Goal: Find specific fact: Find specific fact

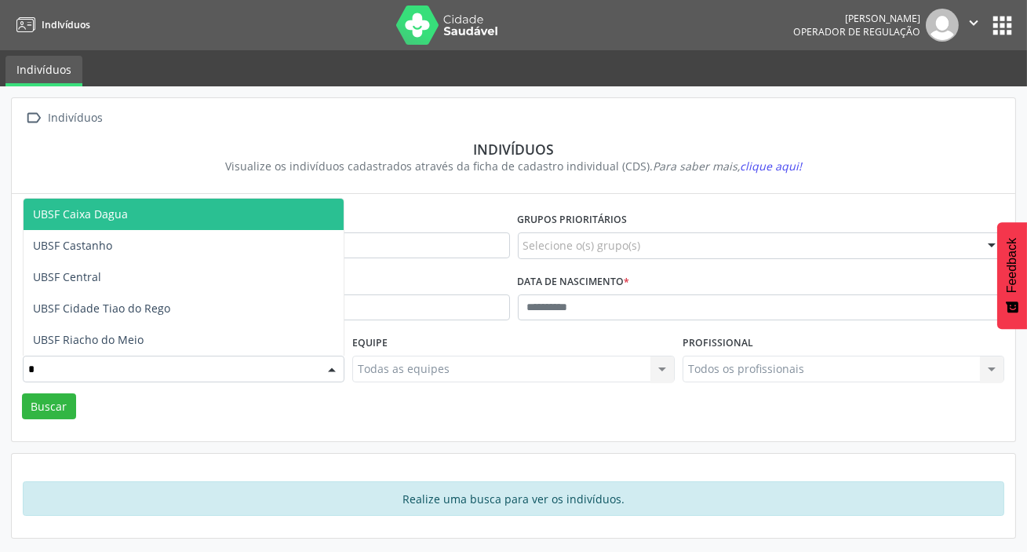
type input "**"
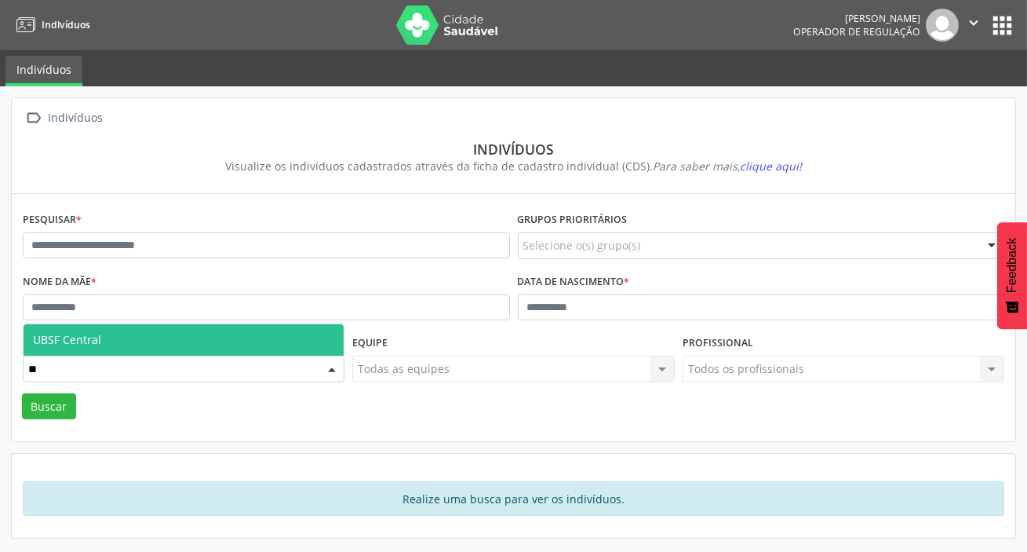
click at [110, 334] on span "UBSF Central" at bounding box center [184, 339] width 320 height 31
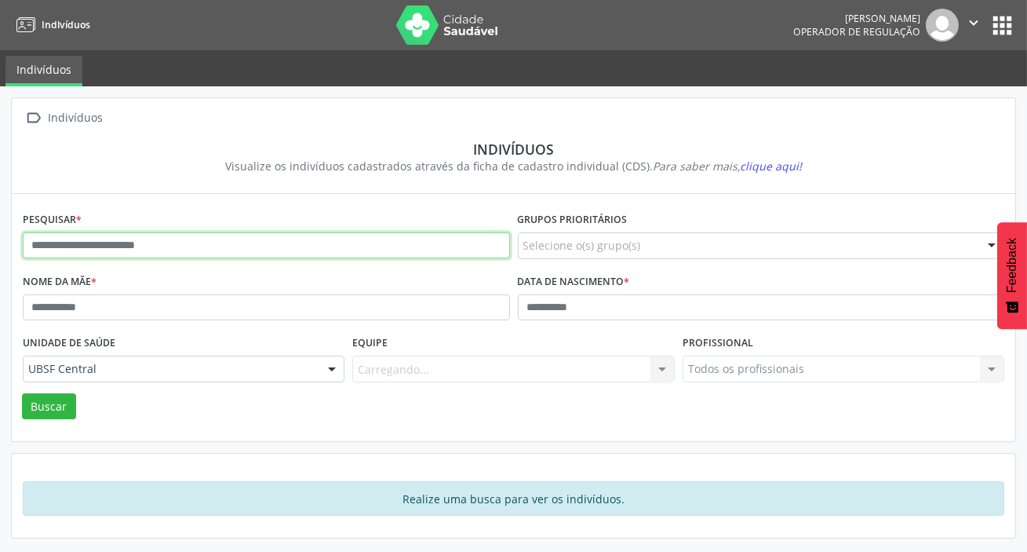
click at [148, 239] on input "text" at bounding box center [266, 245] width 487 height 27
type input "**********"
click at [22, 393] on button "Buscar" at bounding box center [49, 406] width 54 height 27
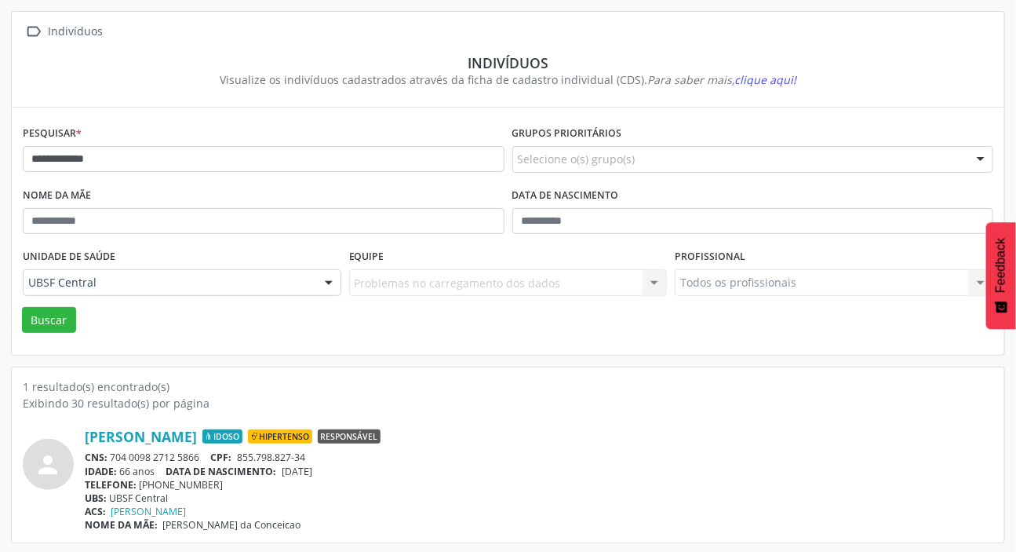
scroll to position [87, 0]
drag, startPoint x: 111, startPoint y: 454, endPoint x: 200, endPoint y: 448, distance: 88.9
click at [200, 450] on div "CNS: 704 0098 2712 5866 CPF: 855.798.827-34" at bounding box center [539, 456] width 909 height 13
copy div "704 0098 2712 5866"
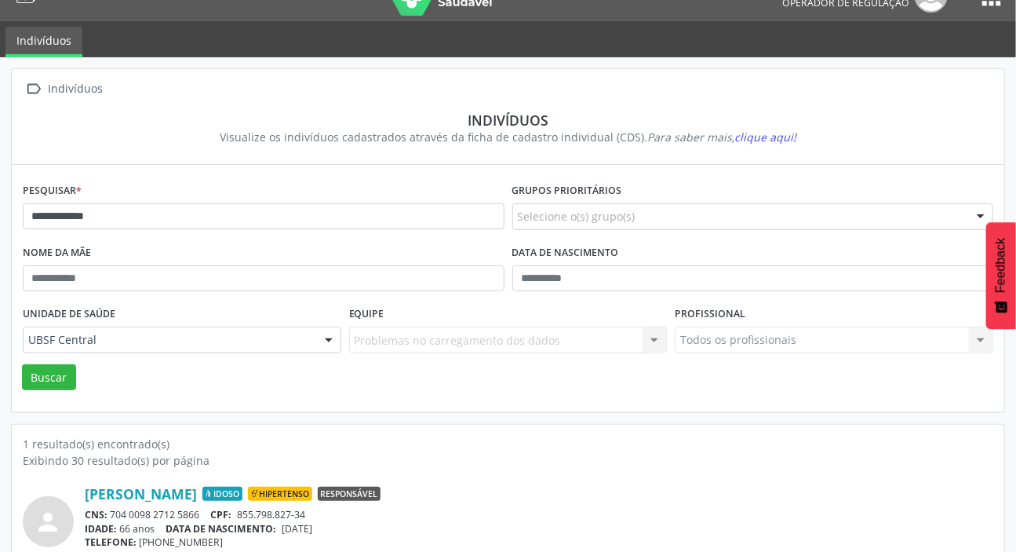
scroll to position [0, 0]
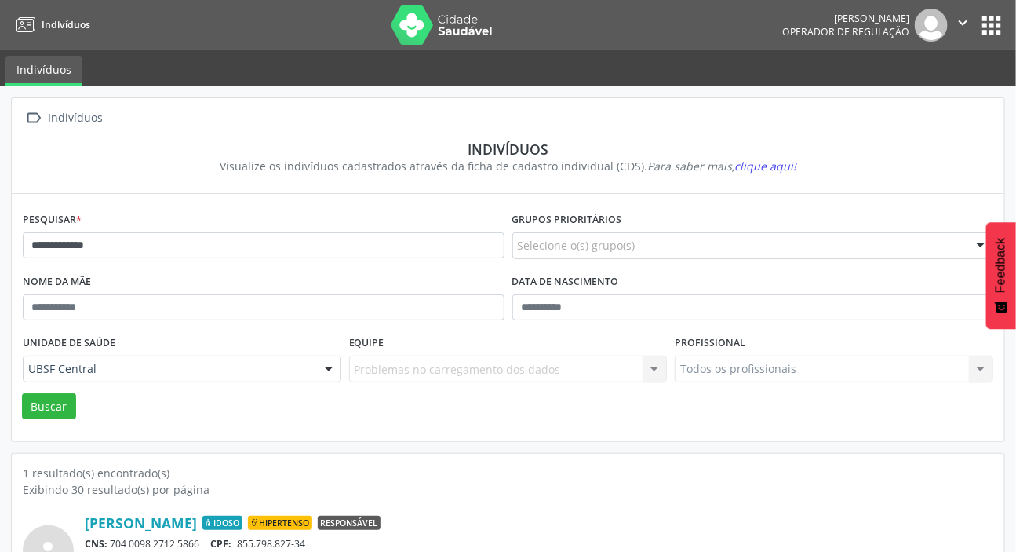
click at [985, 38] on button "apps" at bounding box center [991, 25] width 27 height 27
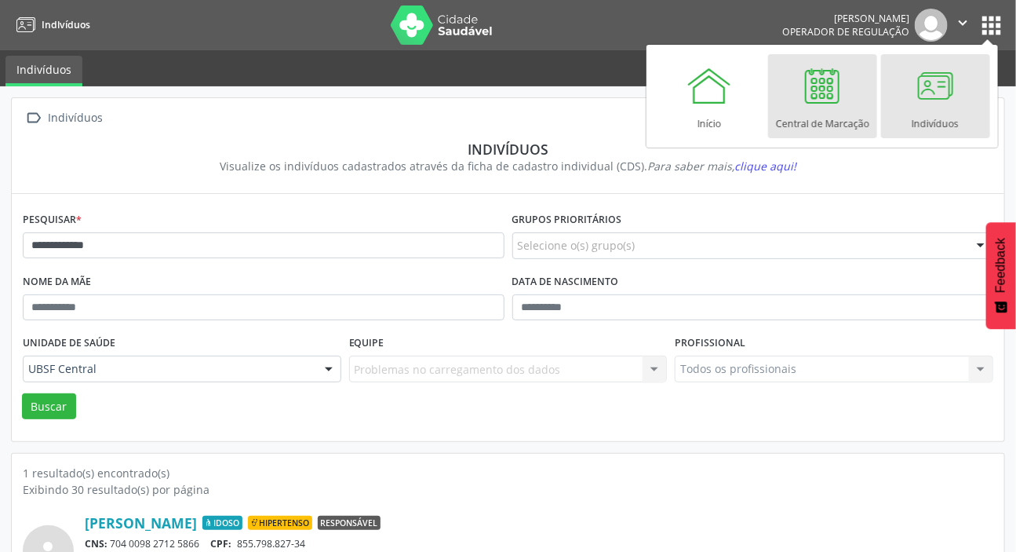
click at [827, 108] on div at bounding box center [822, 85] width 47 height 47
